Goal: Task Accomplishment & Management: Complete application form

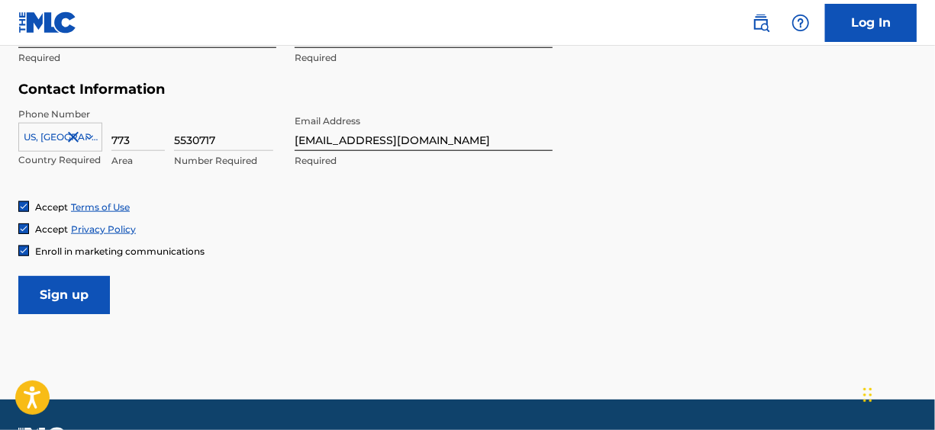
click at [66, 287] on input "Sign up" at bounding box center [64, 295] width 92 height 38
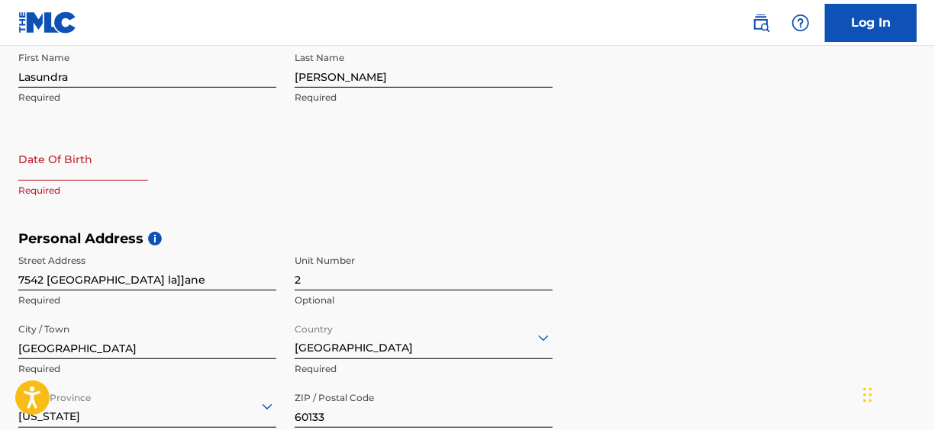
scroll to position [339, 0]
click at [73, 169] on input "text" at bounding box center [83, 160] width 130 height 43
select select "8"
select select "2025"
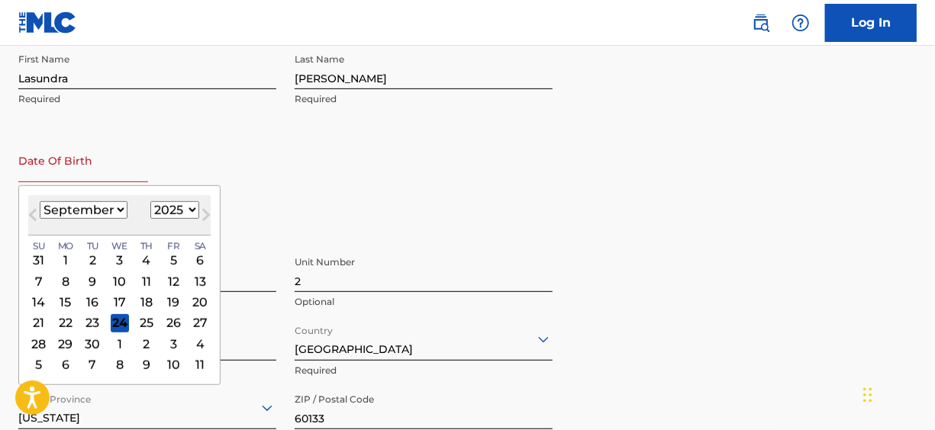
click at [107, 211] on select "January February March April May June July August September October November De…" at bounding box center [84, 210] width 88 height 18
select select "10"
click at [40, 201] on select "January February March April May June July August September October November De…" at bounding box center [84, 210] width 88 height 18
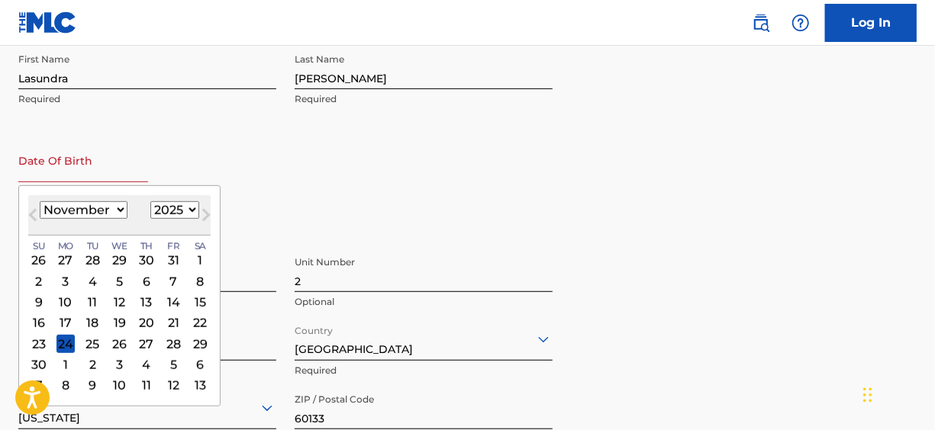
click at [188, 205] on select "1899 1900 1901 1902 1903 1904 1905 1906 1907 1908 1909 1910 1911 1912 1913 1914…" at bounding box center [174, 210] width 49 height 18
select select "1985"
click at [150, 201] on select "1899 1900 1901 1902 1903 1904 1905 1906 1907 1908 1909 1910 1911 1912 1913 1914…" at bounding box center [174, 210] width 49 height 18
drag, startPoint x: 386, startPoint y: 195, endPoint x: 421, endPoint y: 174, distance: 41.1
click at [387, 195] on div "First Name [PERSON_NAME] Required Last Name [PERSON_NAME] Required Date Of Birt…" at bounding box center [285, 139] width 534 height 186
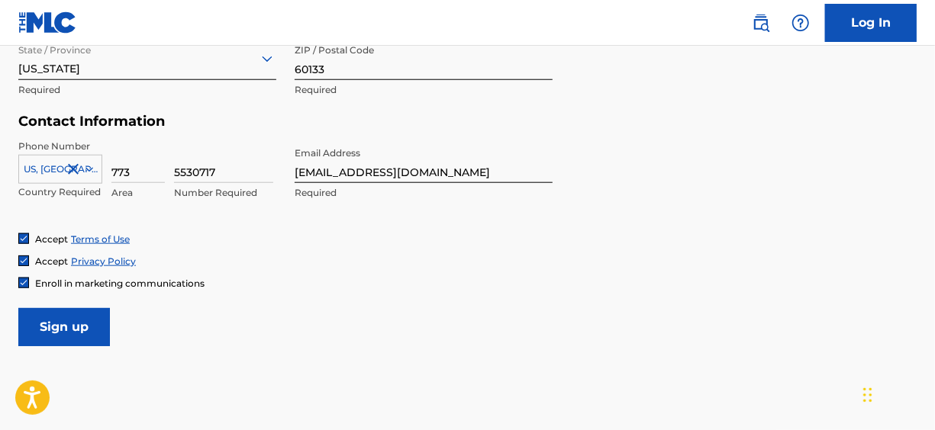
scroll to position [720, 0]
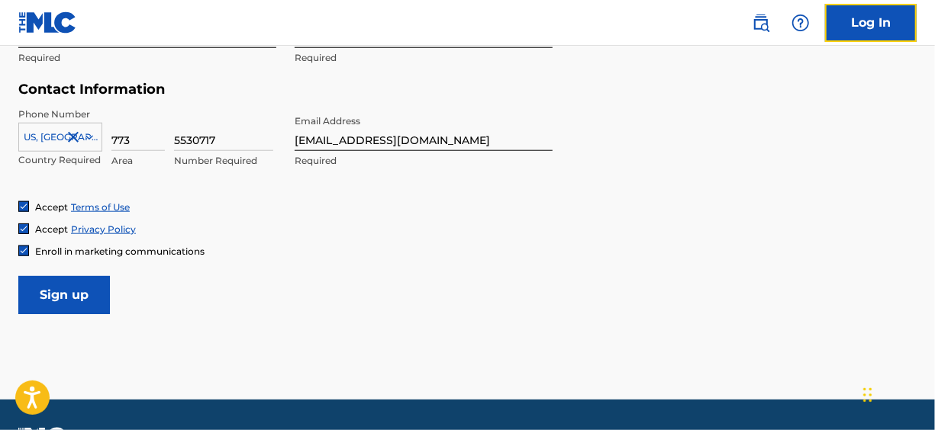
drag, startPoint x: 874, startPoint y: 24, endPoint x: 823, endPoint y: 41, distance: 53.8
click at [874, 24] on link "Log In" at bounding box center [871, 23] width 92 height 38
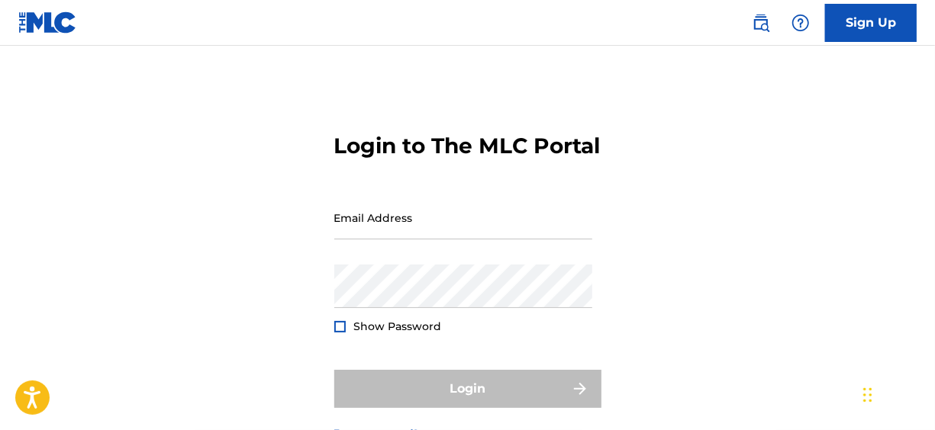
click at [597, 192] on form "Login to The MLC Portal Email Address Password Show Password Login Forgot passw…" at bounding box center [467, 274] width 267 height 381
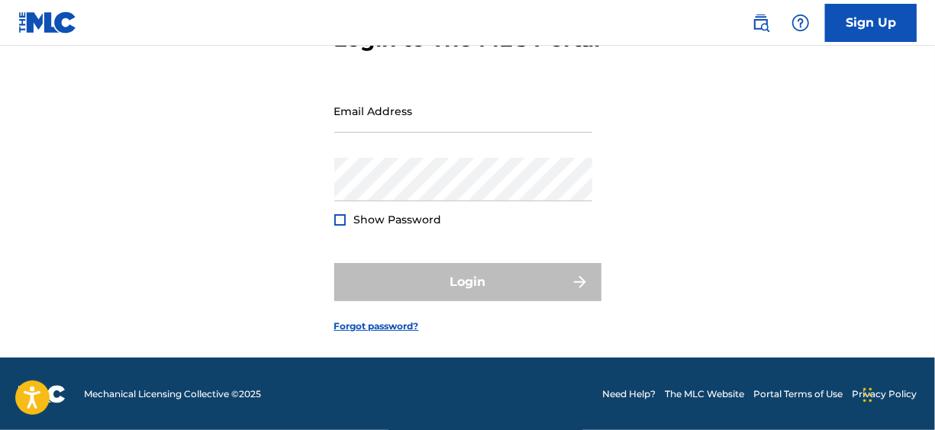
scroll to position [134, 0]
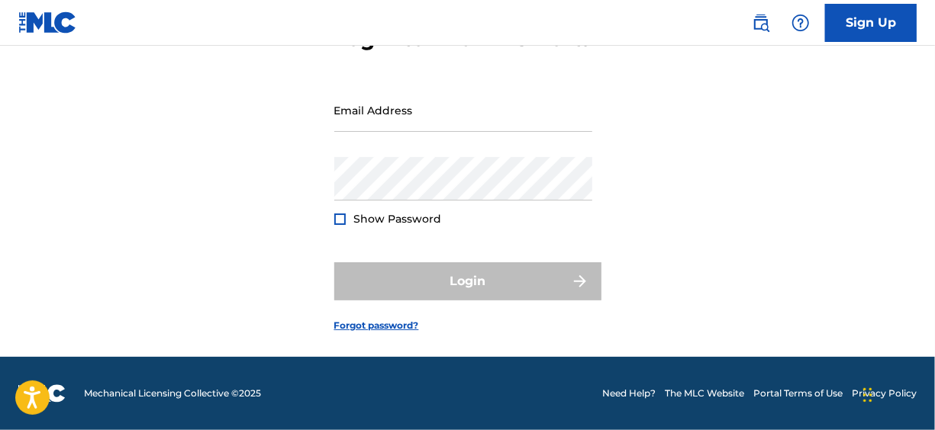
click at [339, 221] on div at bounding box center [339, 219] width 11 height 11
click at [437, 223] on span "Show Password" at bounding box center [398, 219] width 88 height 14
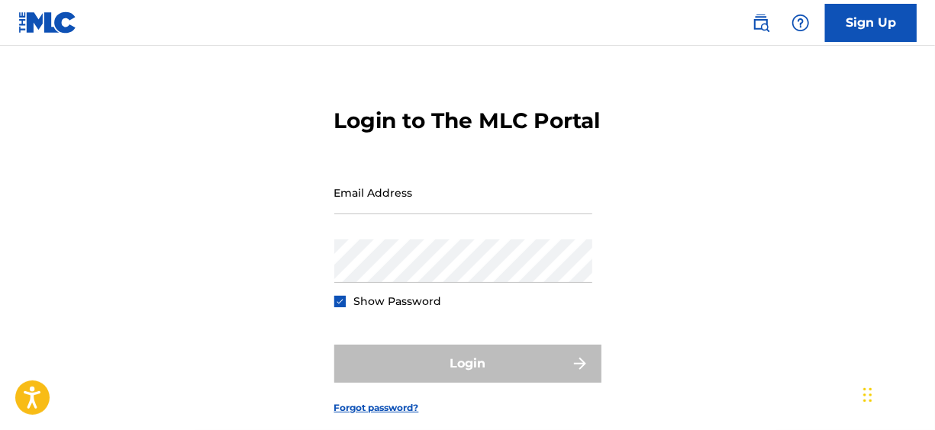
scroll to position [0, 0]
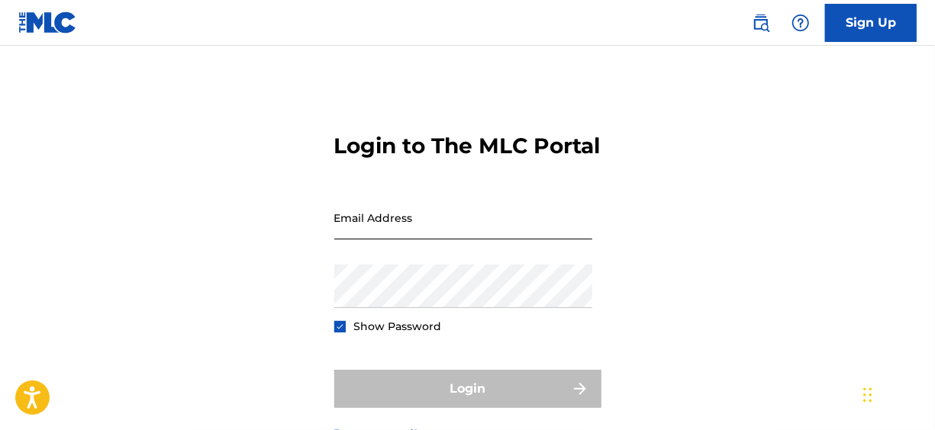
click at [388, 240] on input "Email Address" at bounding box center [463, 217] width 258 height 43
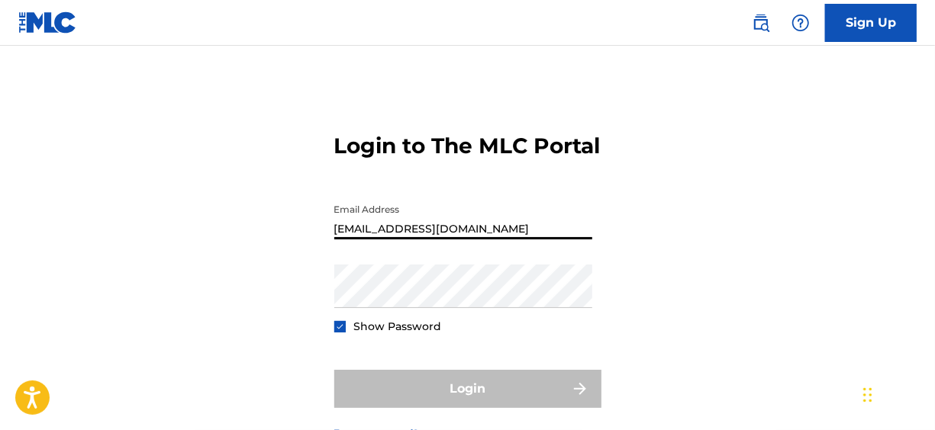
type input "[EMAIL_ADDRESS][DOMAIN_NAME]"
click at [229, 127] on div "Login to The MLC Portal Email Address [EMAIL_ADDRESS][DOMAIN_NAME] Password Sho…" at bounding box center [467, 274] width 935 height 381
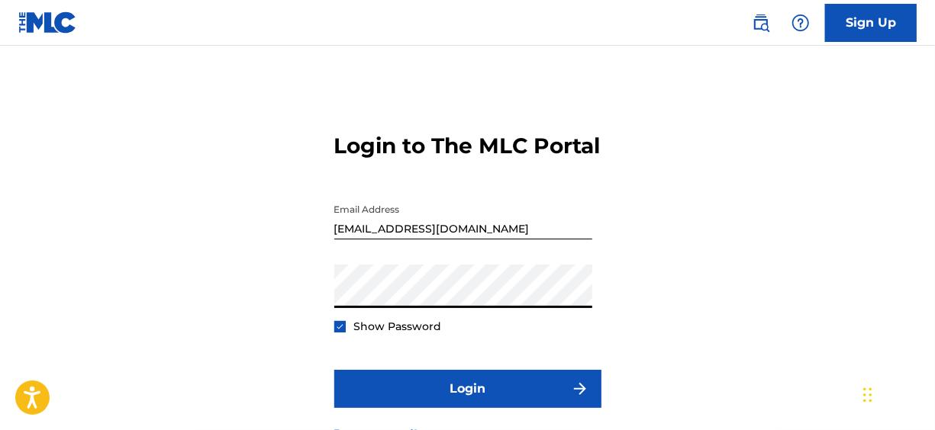
click at [334, 370] on button "Login" at bounding box center [467, 389] width 267 height 38
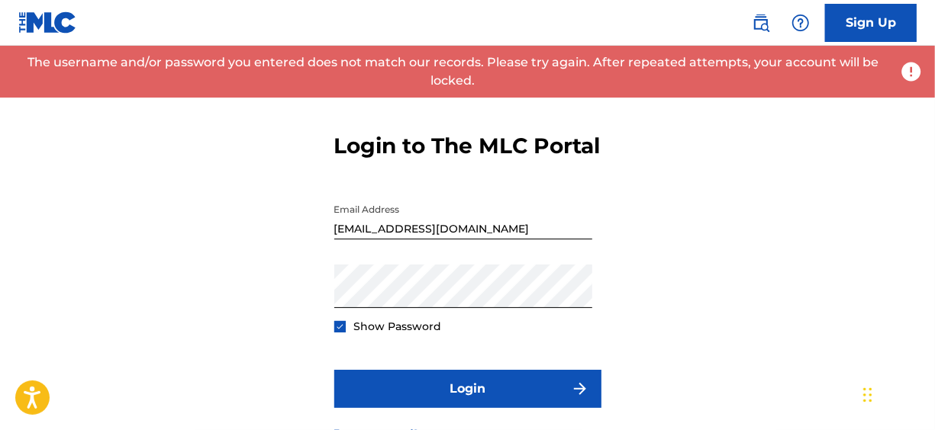
click at [755, 247] on div "Login to The MLC Portal Email Address [EMAIL_ADDRESS][DOMAIN_NAME] Password Sho…" at bounding box center [467, 274] width 935 height 381
